Goal: Transaction & Acquisition: Book appointment/travel/reservation

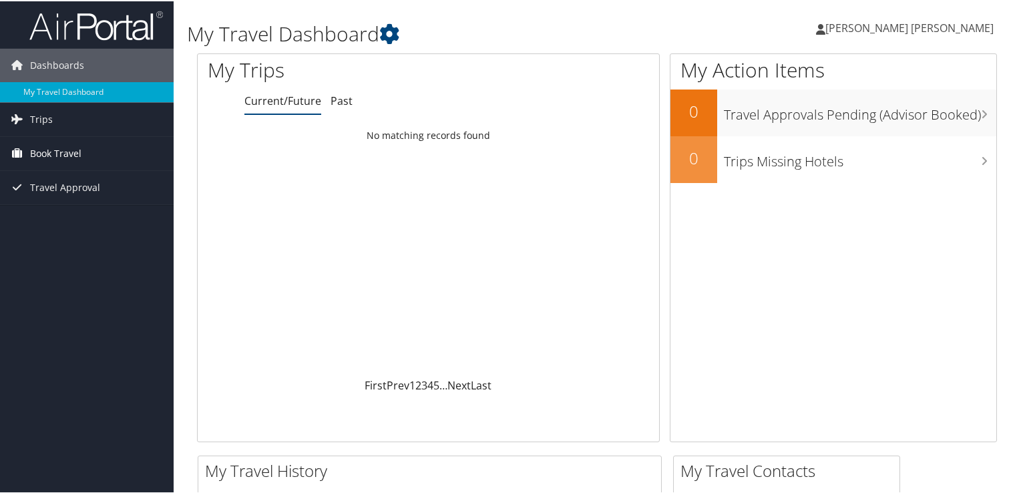
click at [79, 156] on span "Book Travel" at bounding box center [55, 152] width 51 height 33
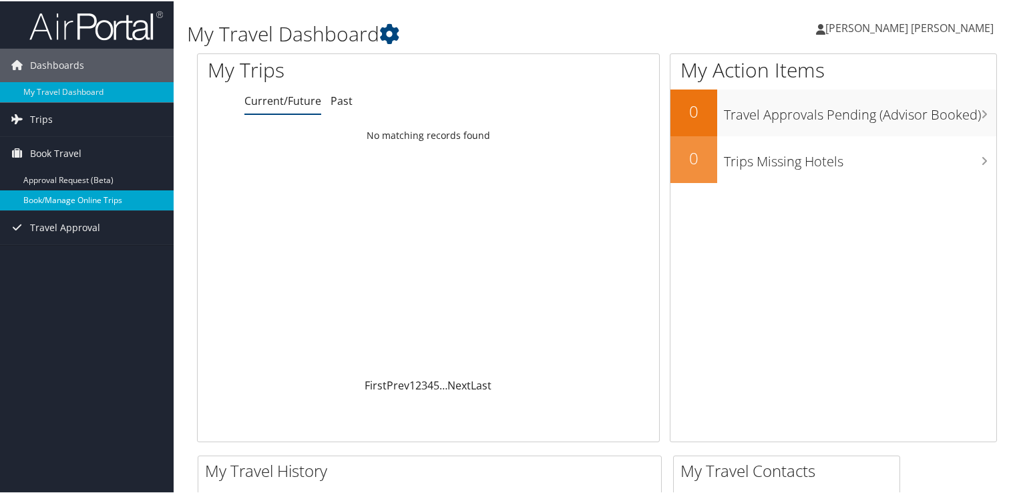
click at [91, 189] on link "Book/Manage Online Trips" at bounding box center [87, 199] width 174 height 20
